Goal: Information Seeking & Learning: Learn about a topic

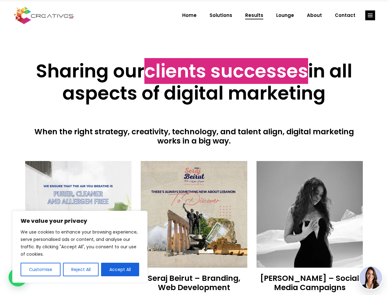
click at [194, 147] on div at bounding box center [194, 152] width 338 height 15
click at [40, 269] on button "Customise" at bounding box center [41, 269] width 40 height 14
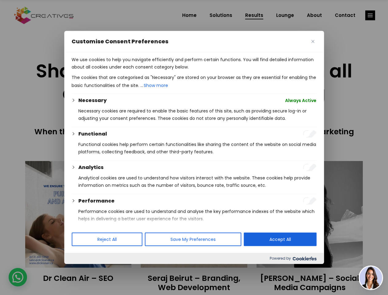
click at [80, 269] on div at bounding box center [194, 147] width 388 height 295
click at [120, 71] on p "We use cookies to help you navigate efficiently and perform certain functions. …" at bounding box center [194, 63] width 245 height 15
click at [370, 15] on div at bounding box center [194, 147] width 388 height 295
click at [370, 277] on img at bounding box center [370, 277] width 23 height 23
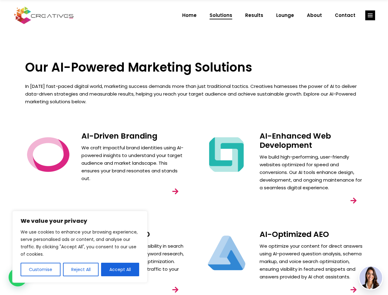
click at [194, 147] on div "AI-Enhanced Web Development We build high-performing, user-friendly websites op…" at bounding box center [283, 176] width 178 height 98
click at [40, 269] on button "Customise" at bounding box center [41, 269] width 40 height 14
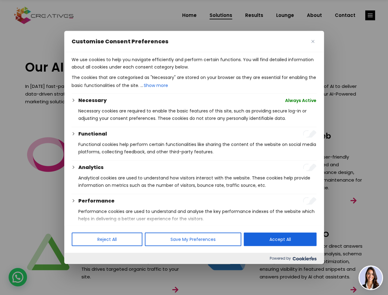
click at [80, 269] on div at bounding box center [194, 147] width 388 height 295
click at [120, 71] on p "We use cookies to help you navigate efficiently and perform certain functions. …" at bounding box center [194, 63] width 245 height 15
click at [370, 15] on div at bounding box center [194, 147] width 388 height 295
click at [370, 277] on img at bounding box center [370, 277] width 23 height 23
